Goal: Find specific page/section: Find specific page/section

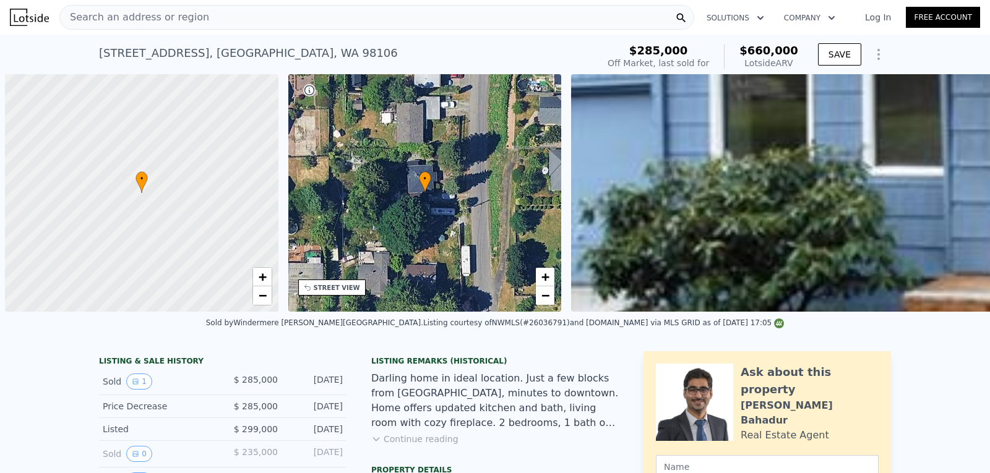
scroll to position [0, 5]
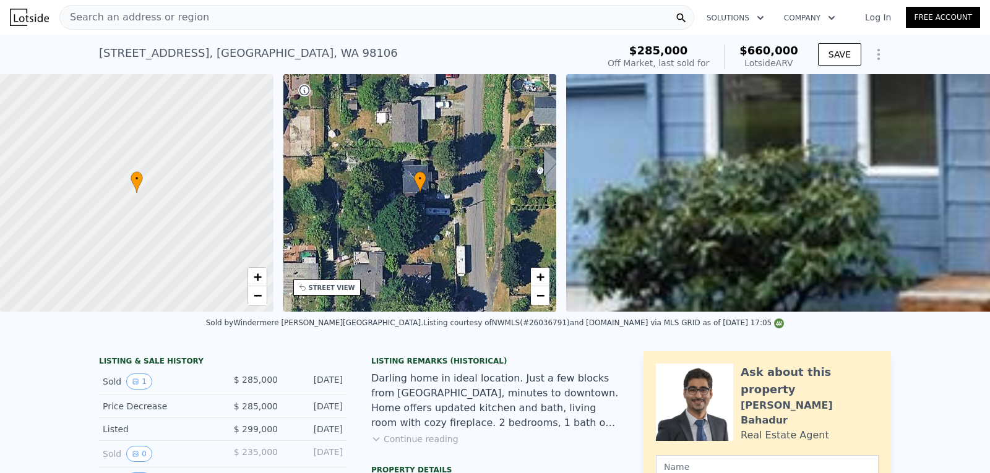
click at [146, 9] on div "Search an address or region" at bounding box center [134, 18] width 149 height 24
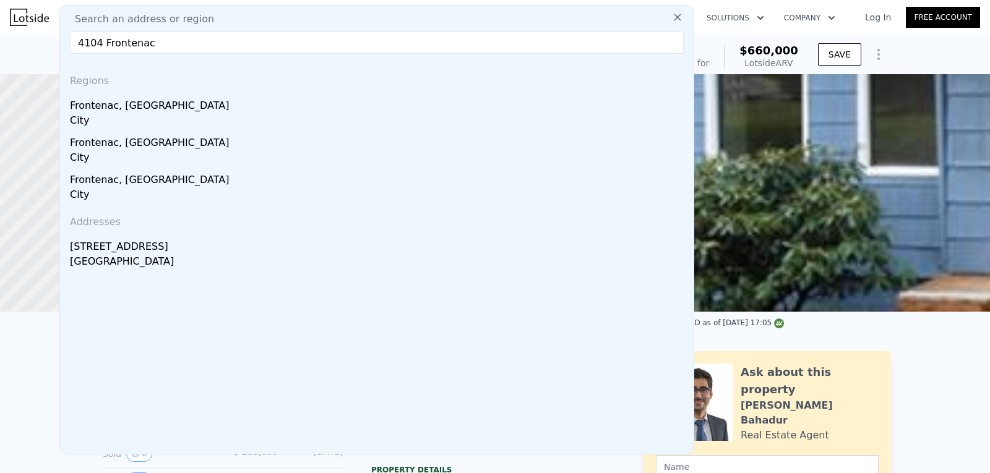
click at [102, 42] on input "4104 Frontenac" at bounding box center [377, 43] width 614 height 22
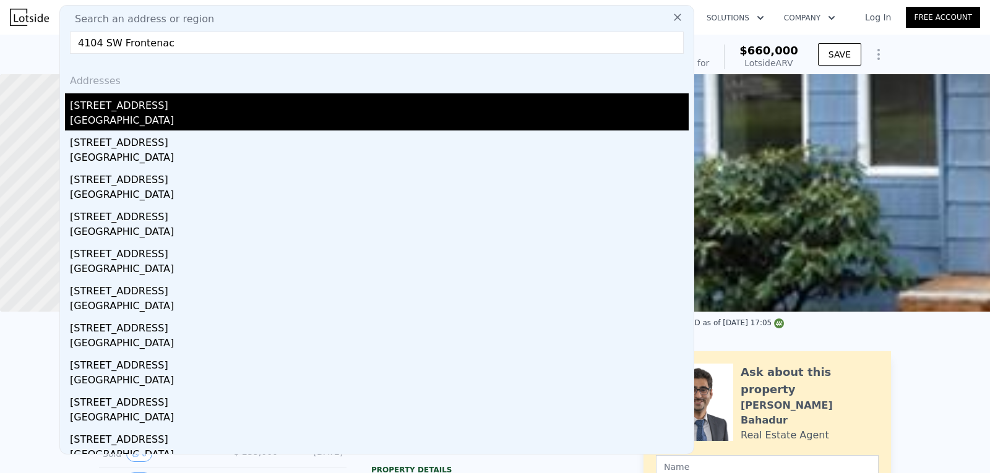
type input "4104 SW Frontenac"
click at [111, 113] on div "[STREET_ADDRESS]" at bounding box center [379, 103] width 619 height 20
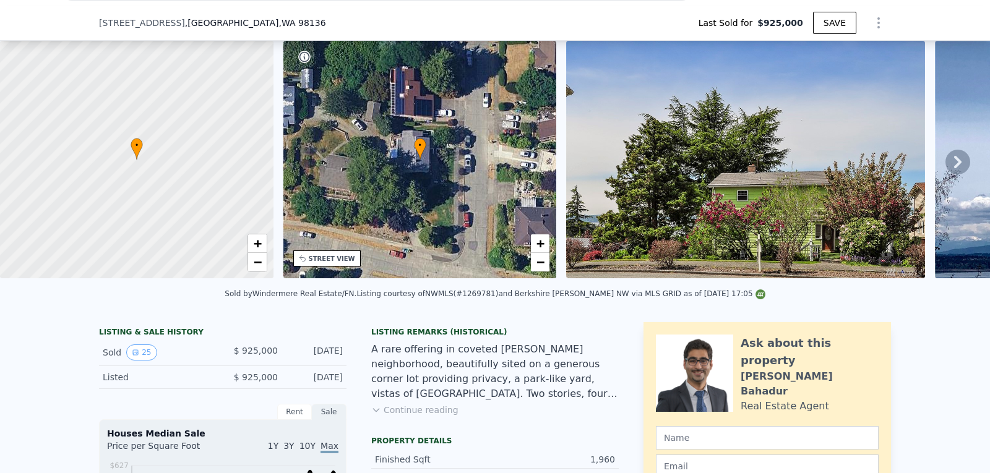
scroll to position [106, 0]
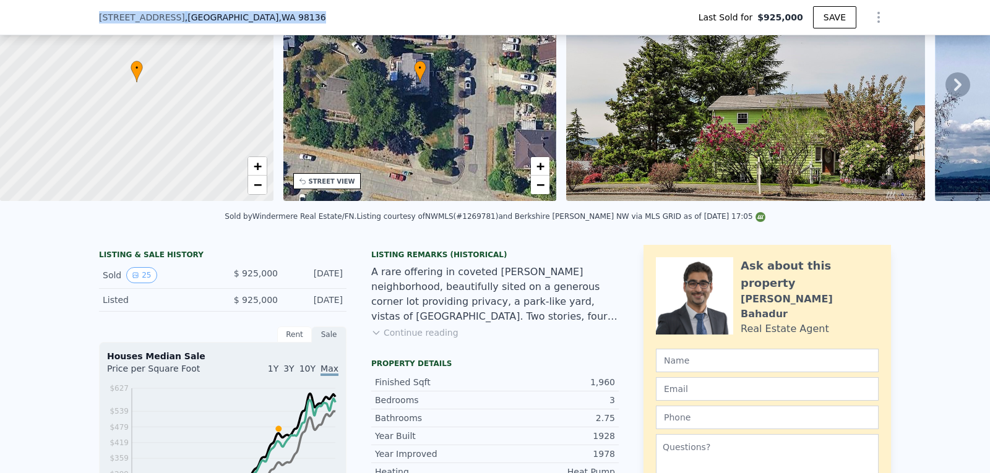
drag, startPoint x: 91, startPoint y: 19, endPoint x: 260, endPoint y: 17, distance: 169.0
click at [260, 17] on div "[STREET_ADDRESS] Last Sold for $925,000 SAVE" at bounding box center [495, 17] width 990 height 35
copy div "[STREET_ADDRESS]"
